Goal: Browse casually

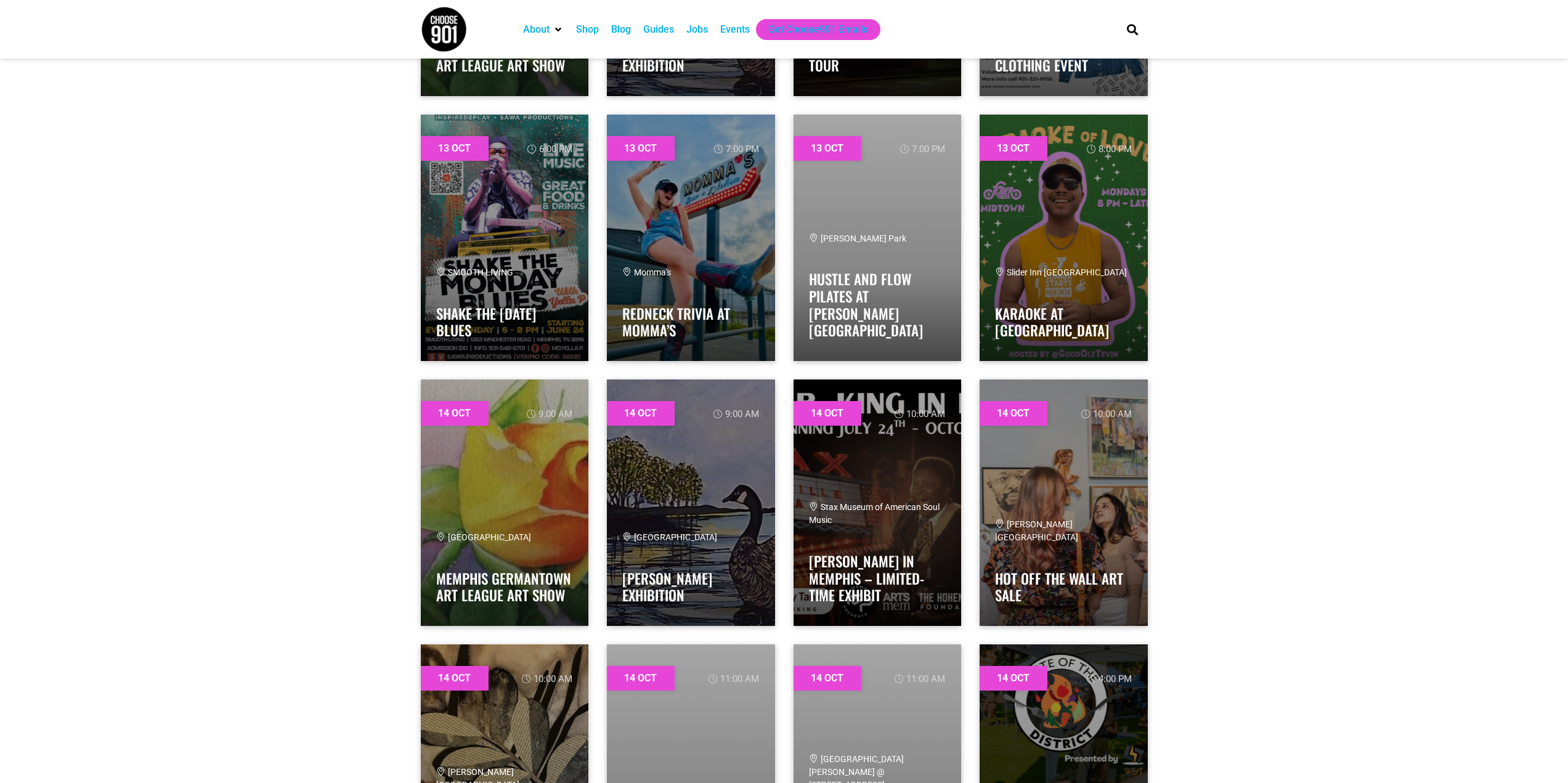
scroll to position [7206, 0]
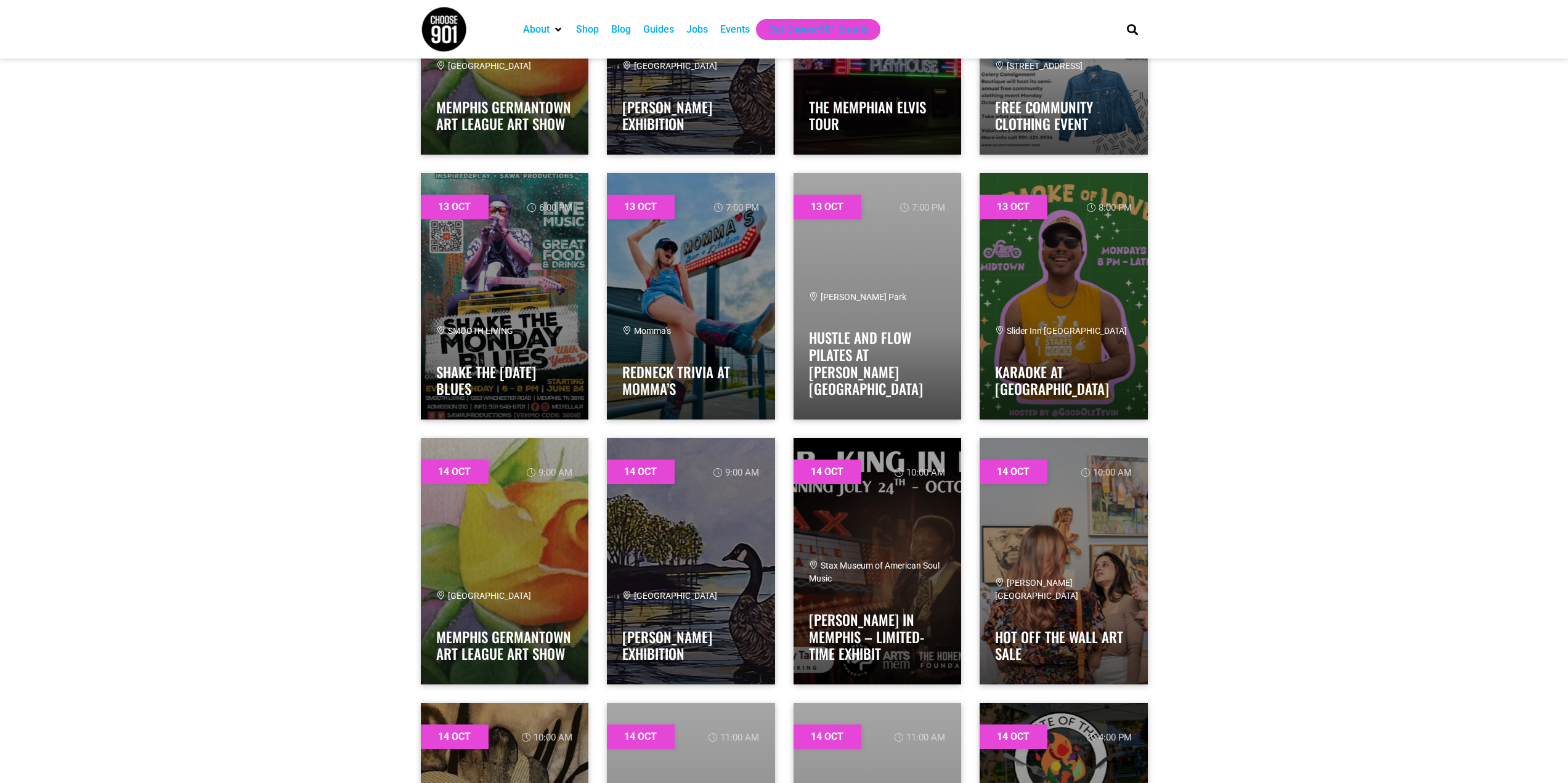
click at [435, 37] on img at bounding box center [443, 29] width 46 height 46
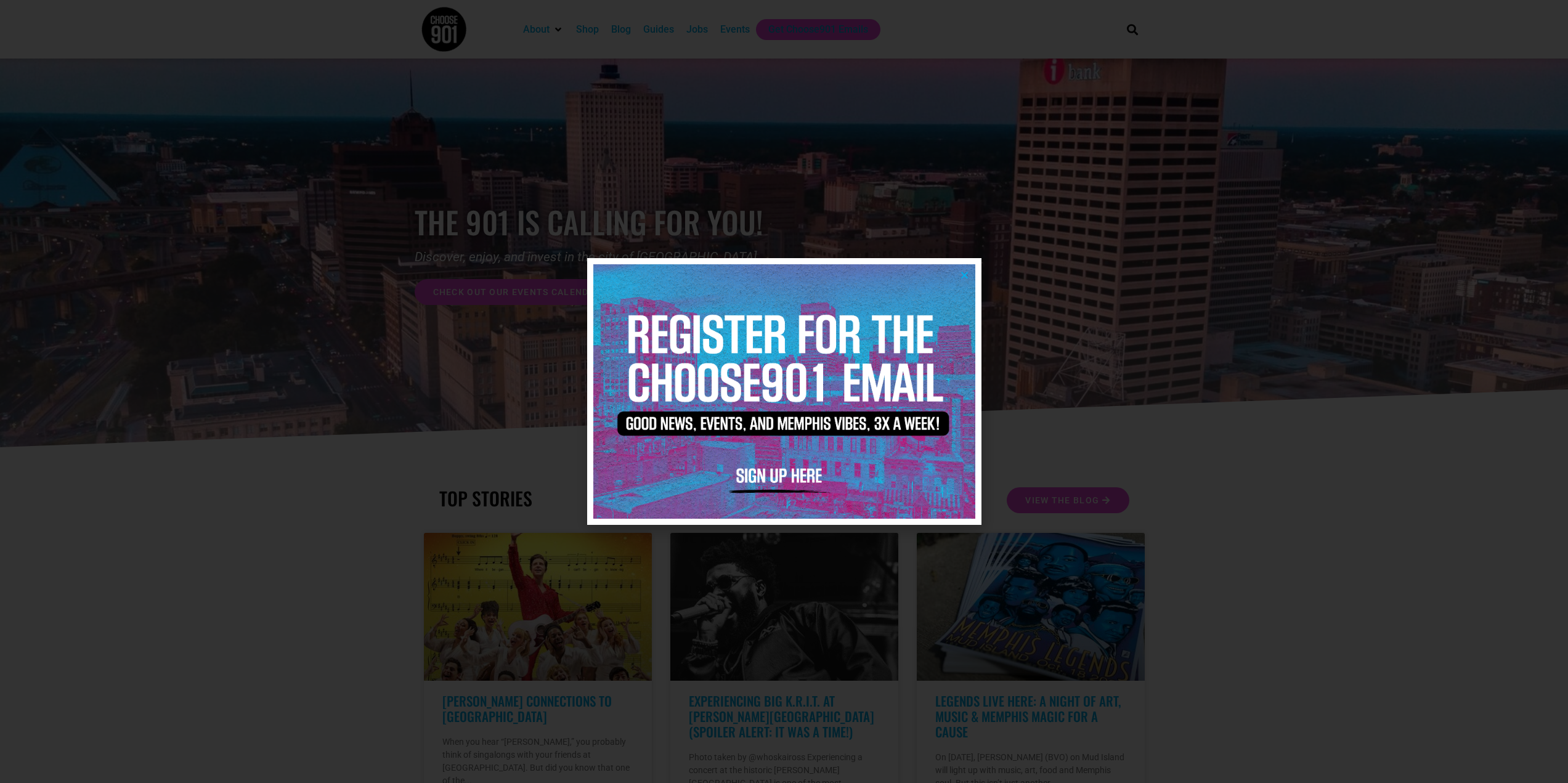
click at [963, 279] on img at bounding box center [784, 392] width 382 height 255
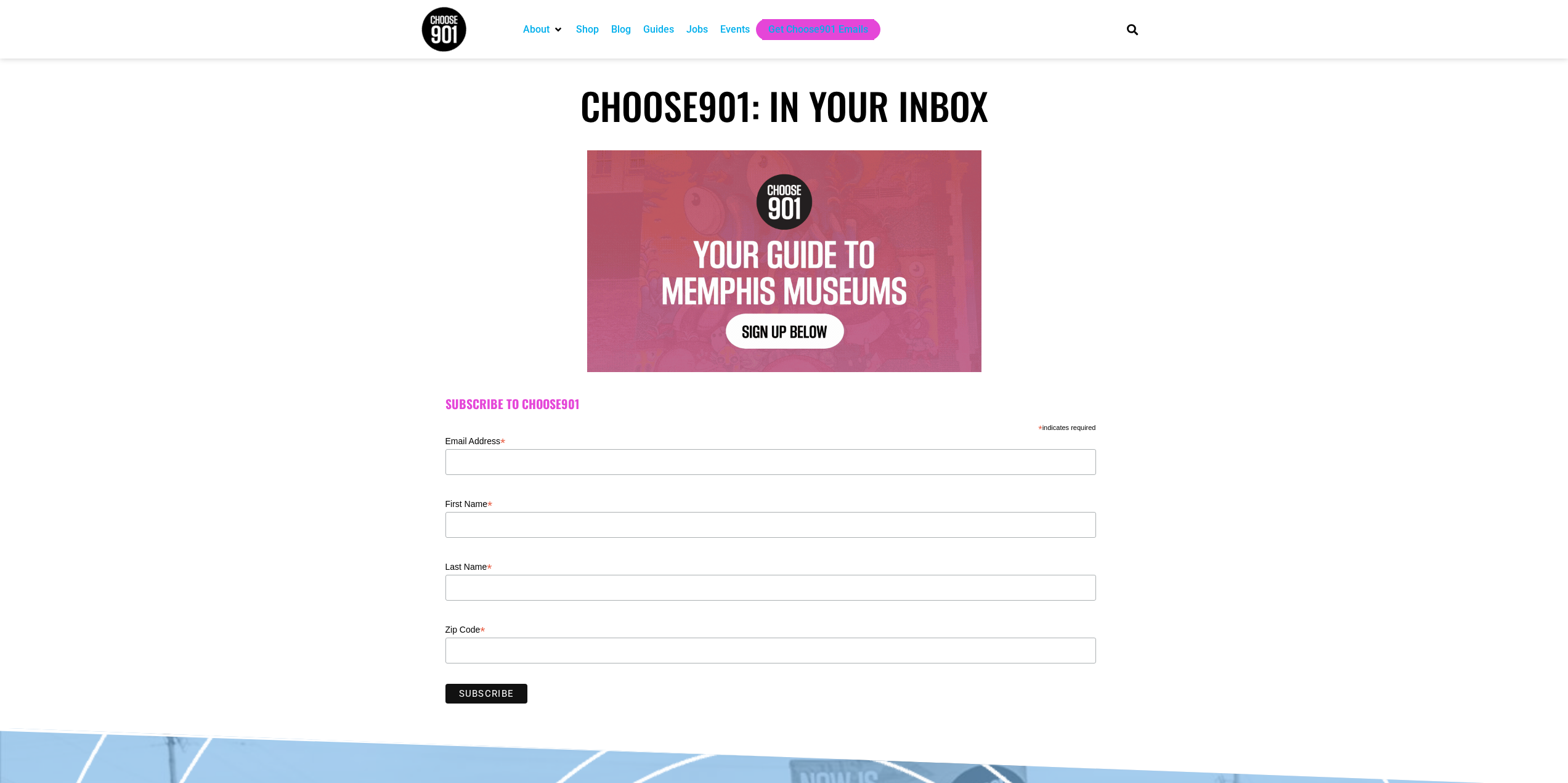
click at [422, 25] on img at bounding box center [443, 29] width 46 height 46
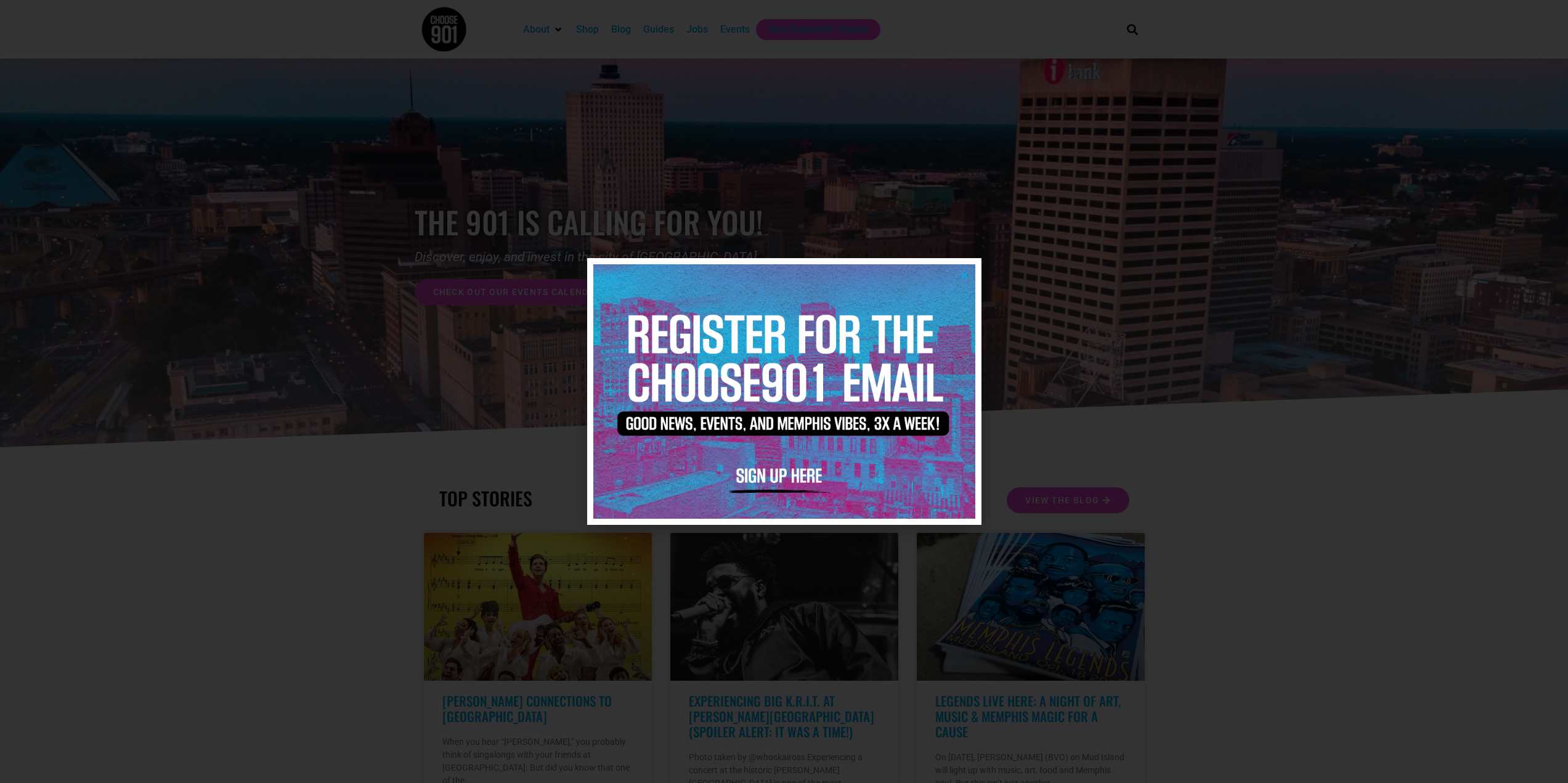
click at [963, 273] on icon "Close" at bounding box center [964, 274] width 9 height 9
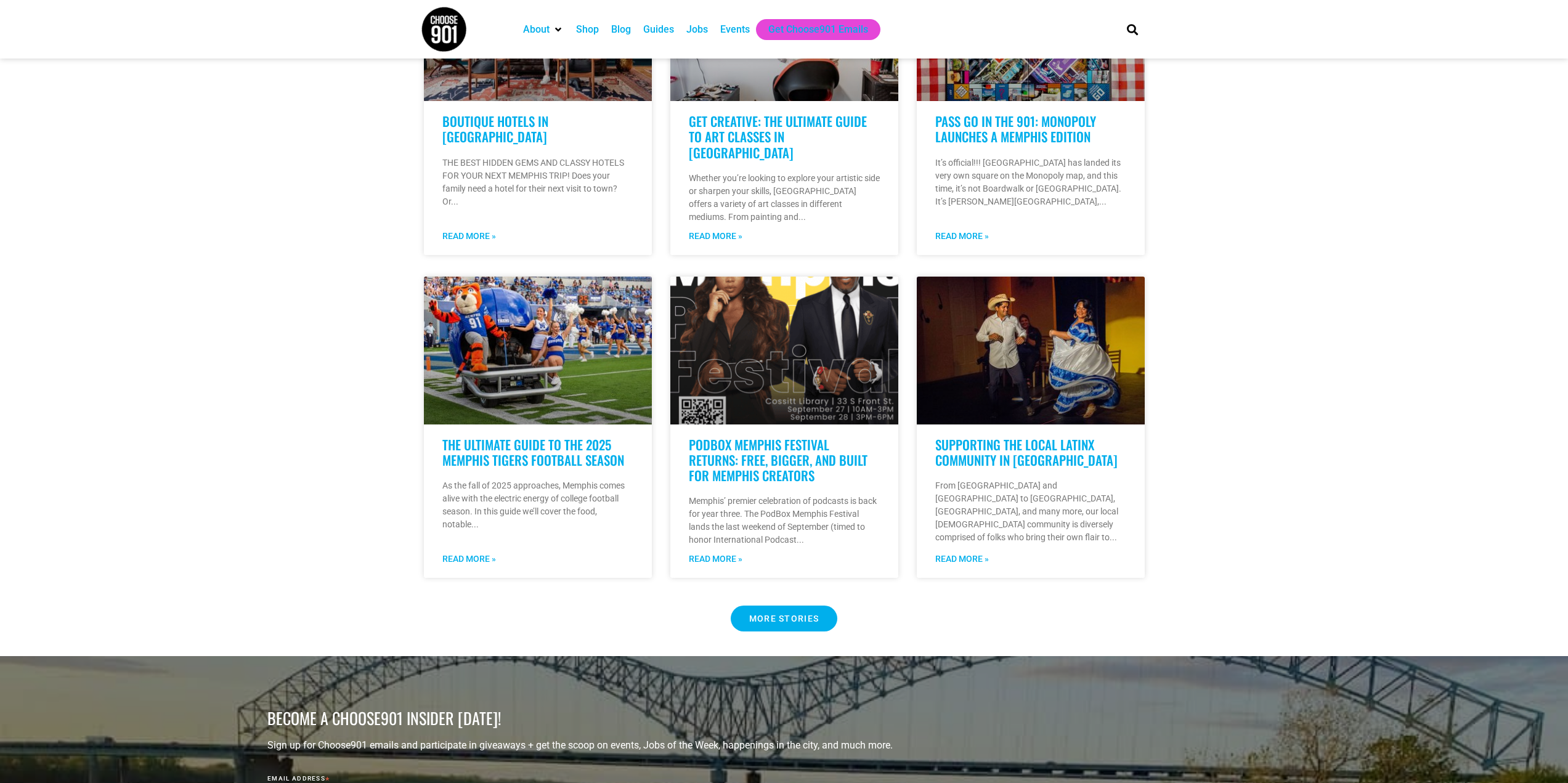
scroll to position [924, 0]
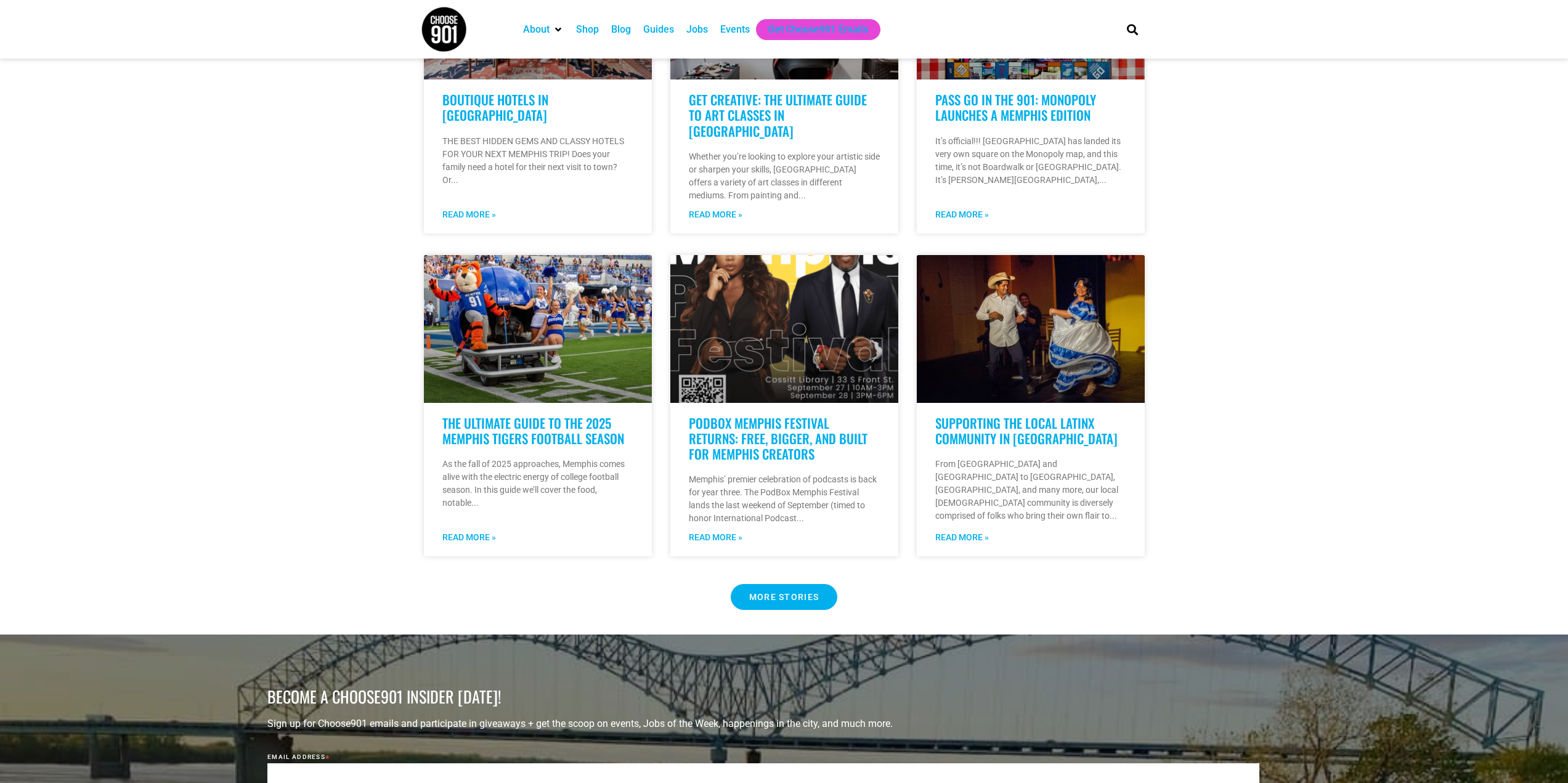
click at [811, 593] on span "MORE STORIES" at bounding box center [785, 597] width 71 height 8
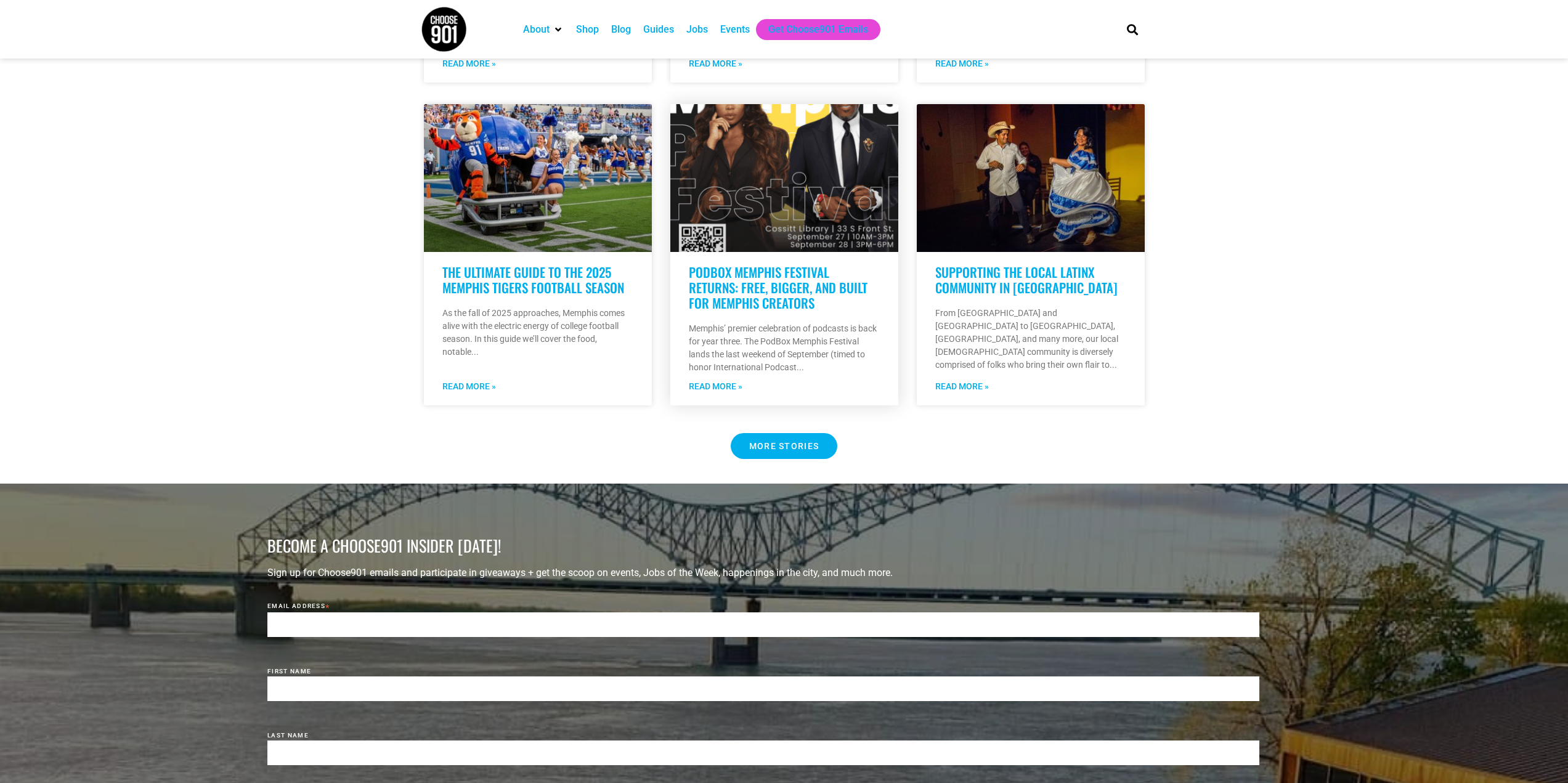
scroll to position [1109, 0]
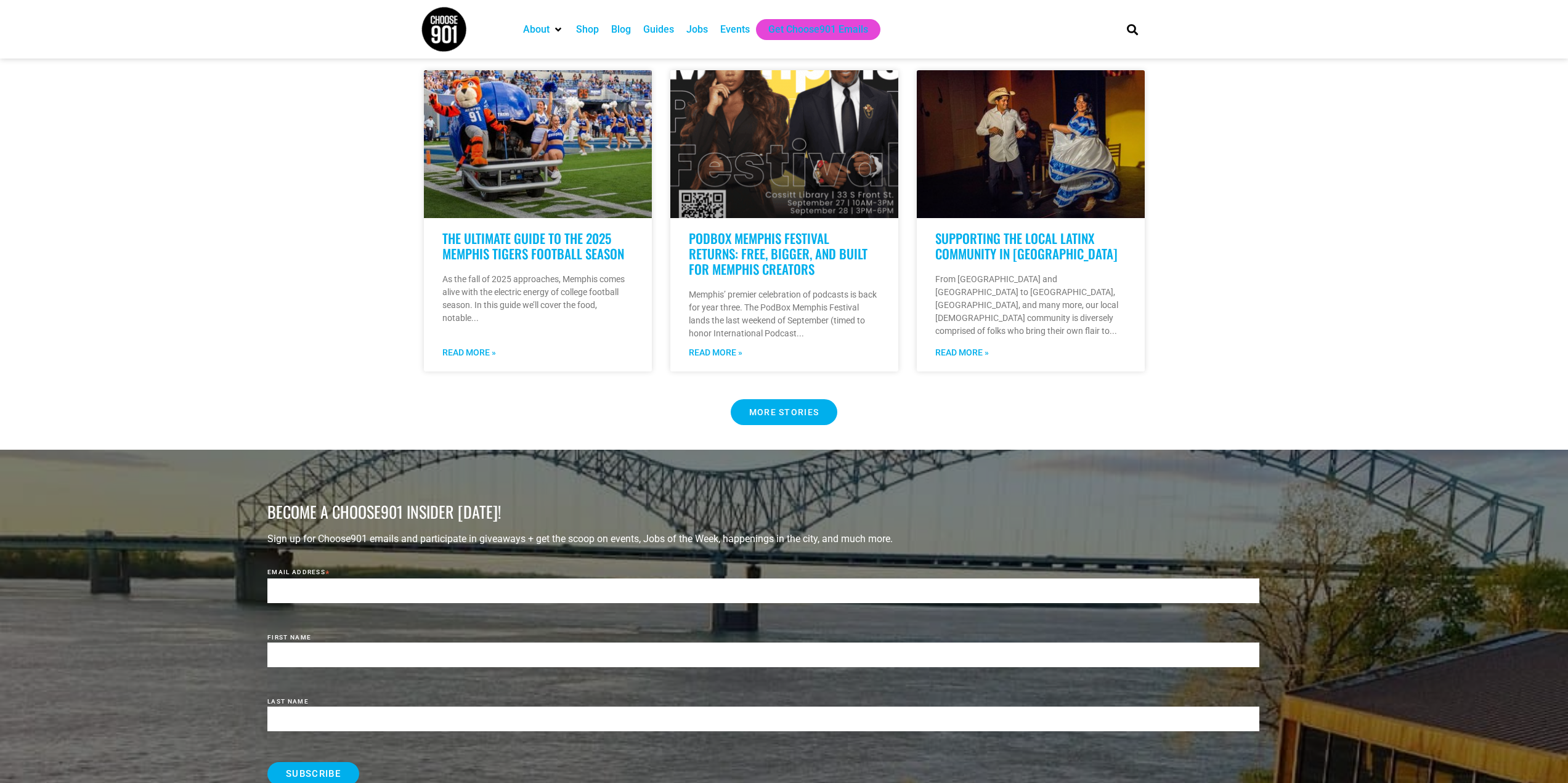
click at [770, 393] on div "MORE STORIES" at bounding box center [784, 412] width 702 height 38
click at [770, 408] on span "MORE STORIES" at bounding box center [785, 412] width 71 height 8
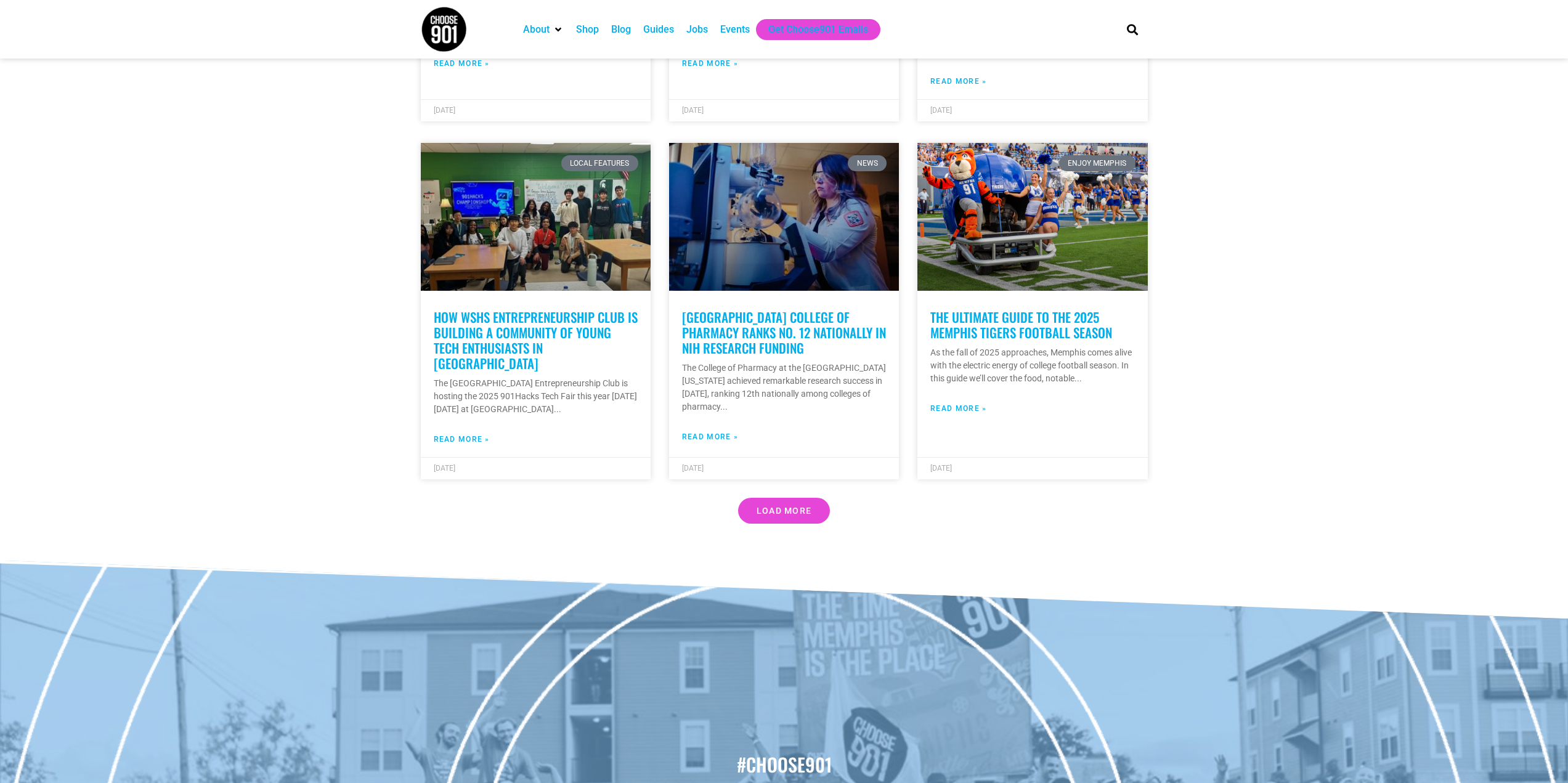
scroll to position [3562, 0]
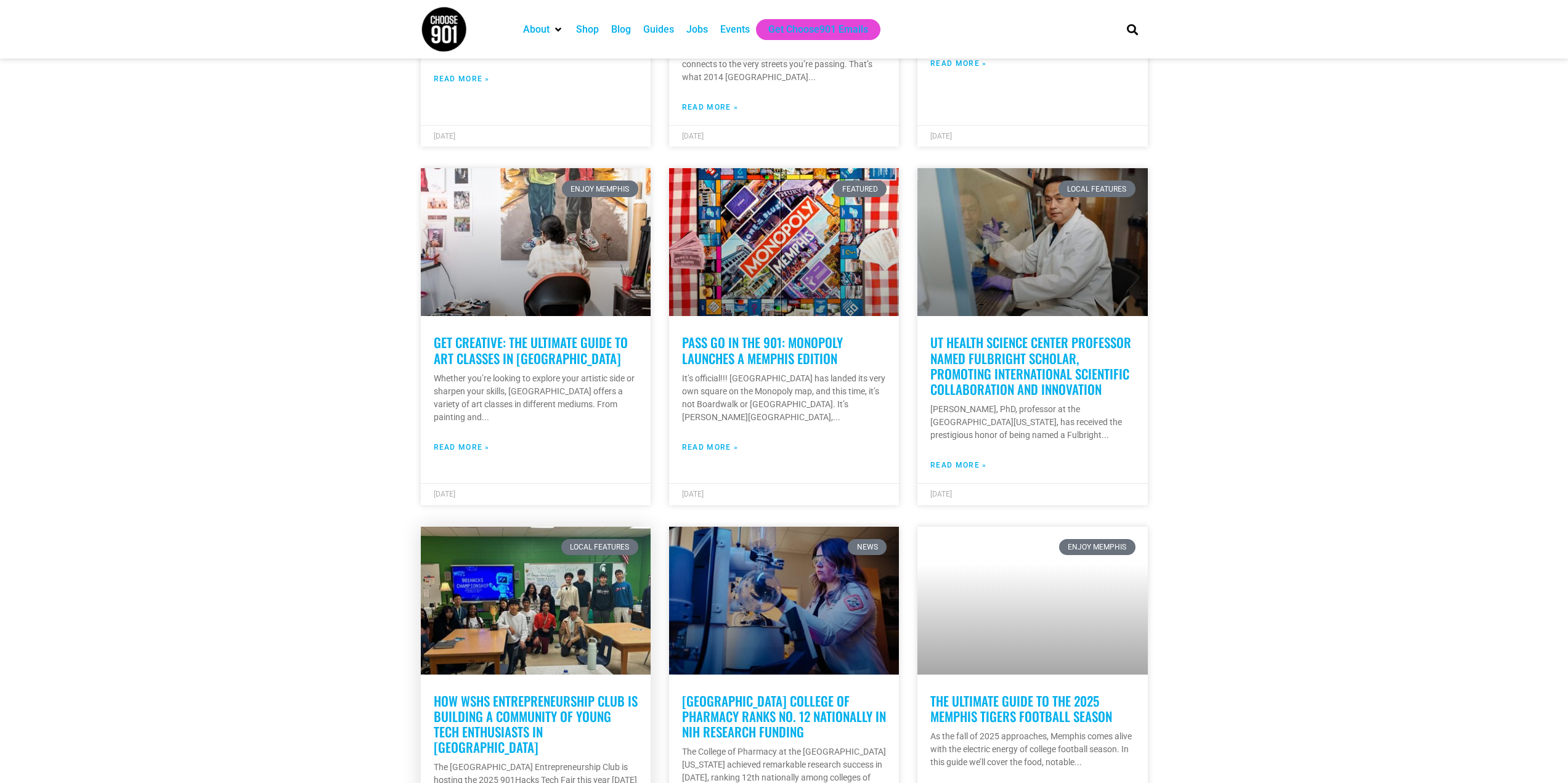
scroll to position [2884, 0]
